Goal: Transaction & Acquisition: Purchase product/service

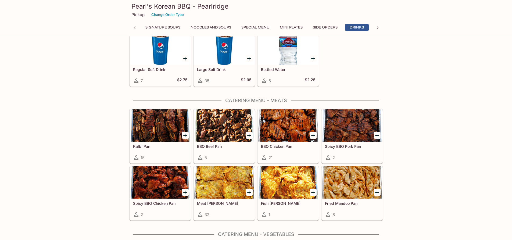
scroll to position [887, 0]
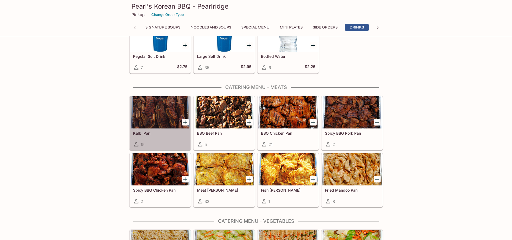
click at [144, 137] on div "Kalbi Pan 15" at bounding box center [160, 140] width 61 height 22
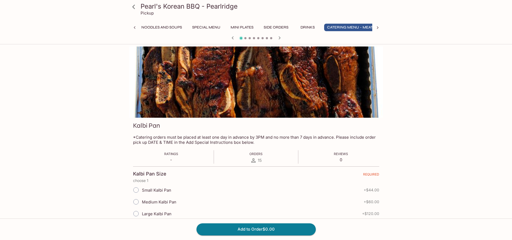
scroll to position [0, 138]
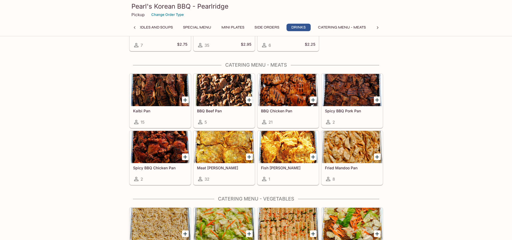
scroll to position [900, 0]
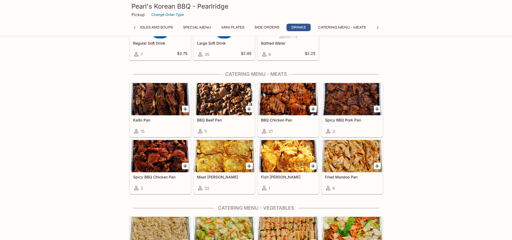
click at [376, 165] on icon "Add Fried Mandoo Pan" at bounding box center [377, 166] width 6 height 6
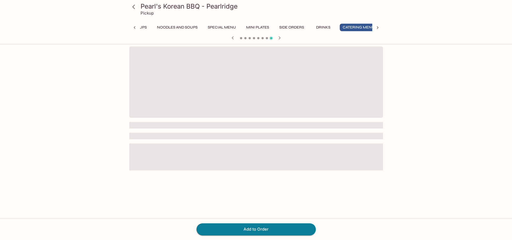
scroll to position [0, 138]
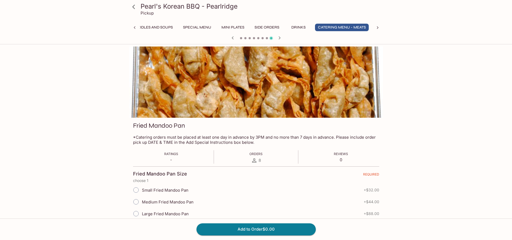
click at [343, 25] on button "Catering Menu - Meats" at bounding box center [342, 28] width 54 height 8
